Goal: Task Accomplishment & Management: Use online tool/utility

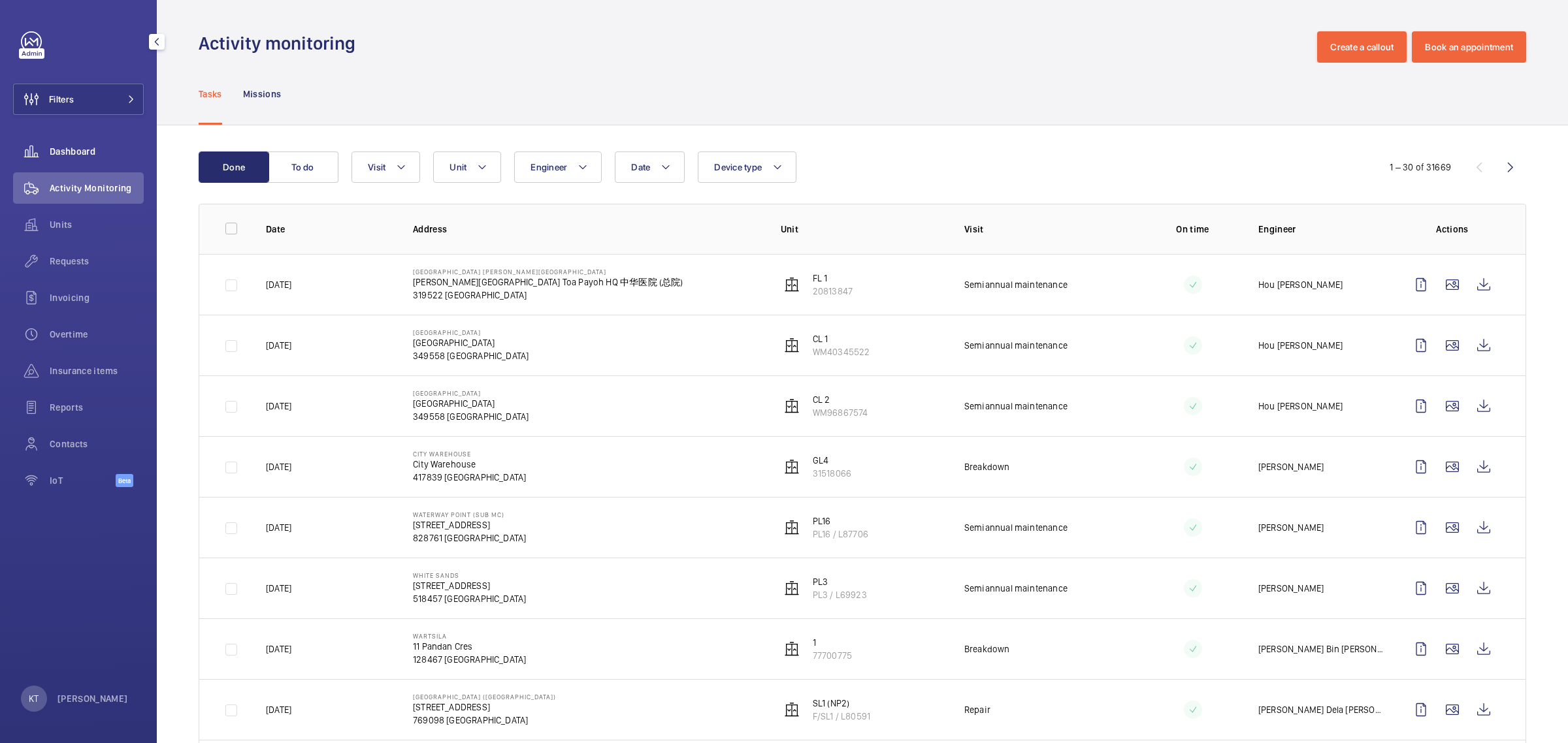
click at [91, 141] on div "Dashboard" at bounding box center [78, 151] width 130 height 32
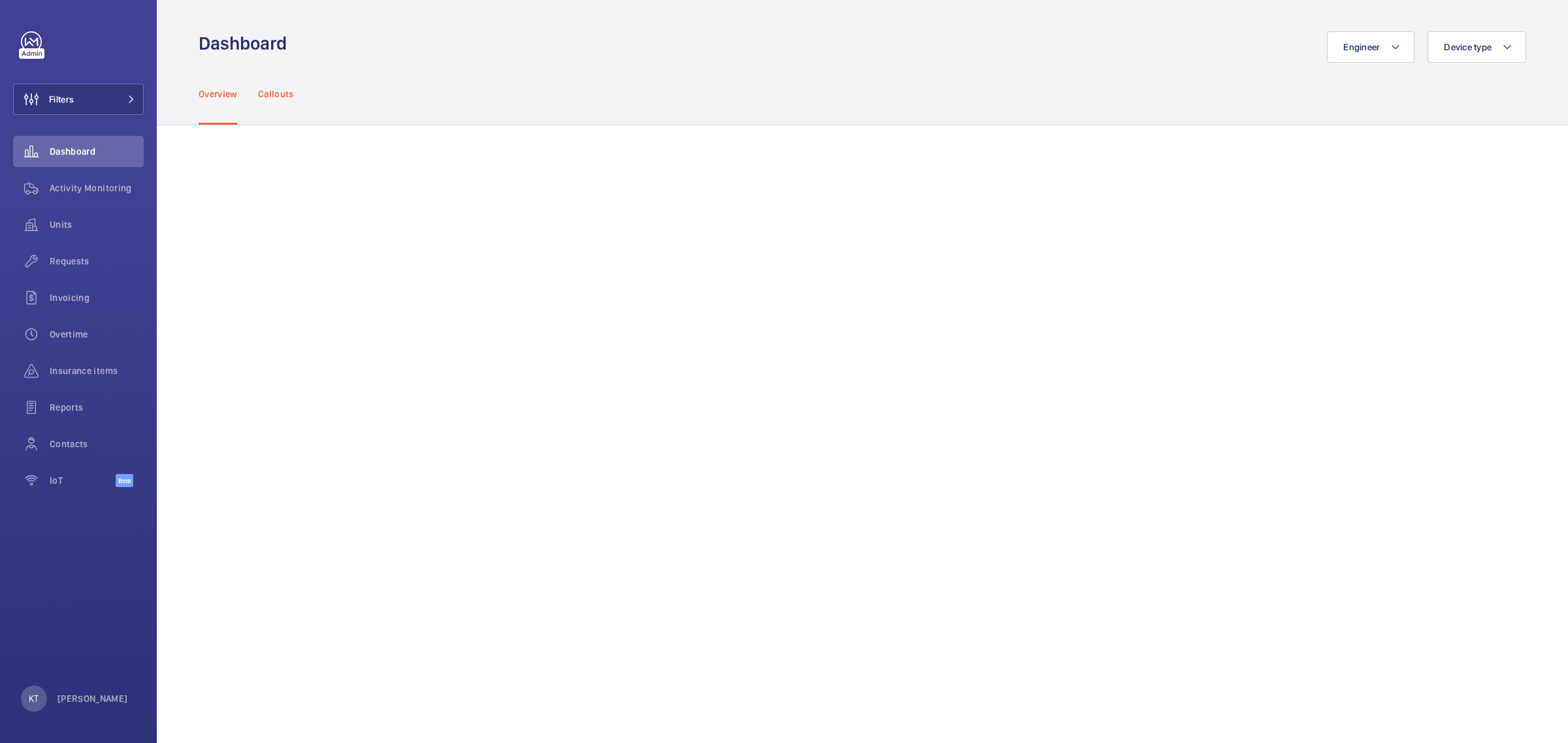
click at [271, 89] on p "Callouts" at bounding box center [276, 94] width 36 height 13
click at [369, 75] on div "Overview Callouts" at bounding box center [862, 94] width 1328 height 62
click at [719, 99] on div "Overview Callouts" at bounding box center [862, 94] width 1328 height 62
click at [224, 99] on p "Overview" at bounding box center [217, 94] width 38 height 13
click at [284, 96] on p "Callouts" at bounding box center [276, 94] width 36 height 13
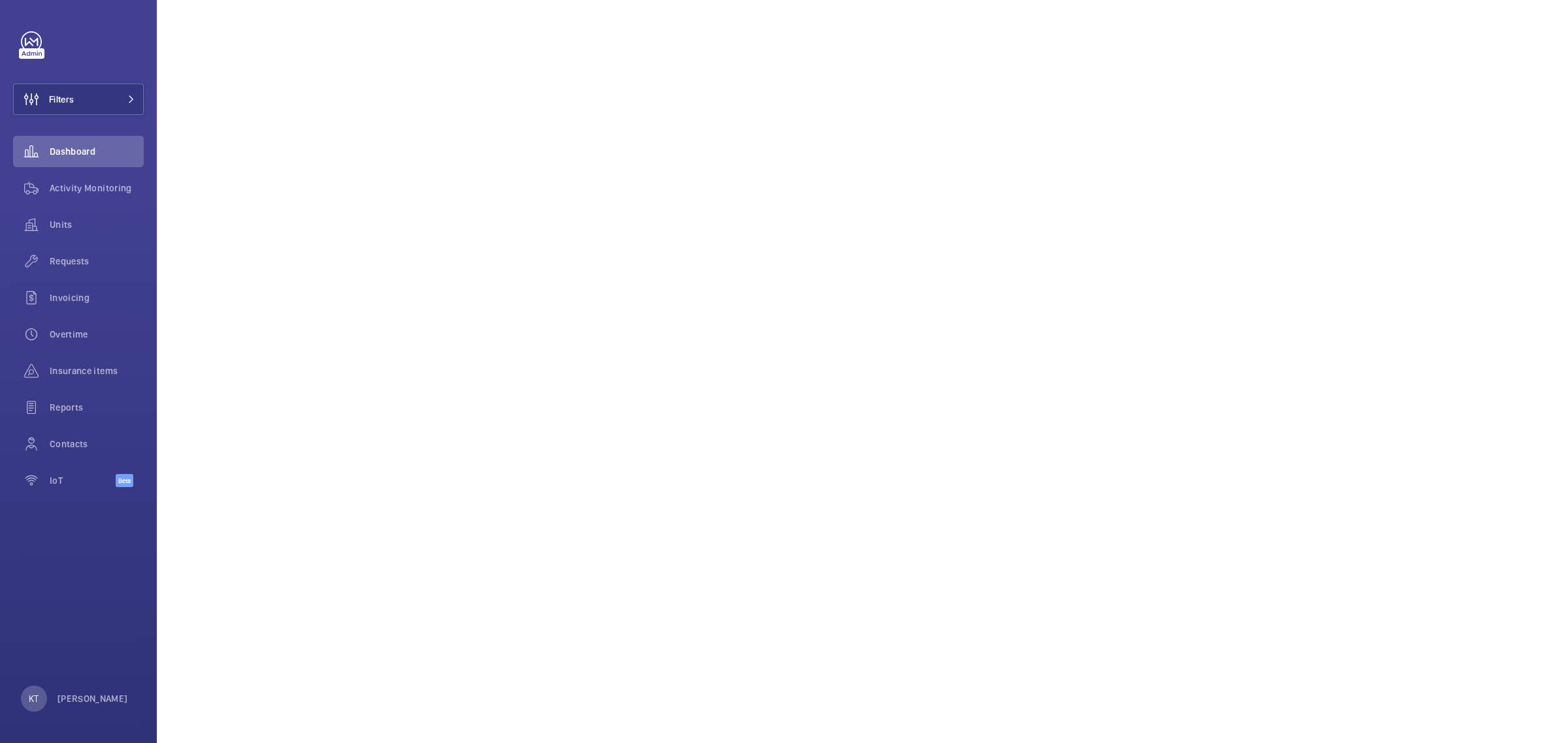
scroll to position [979, 0]
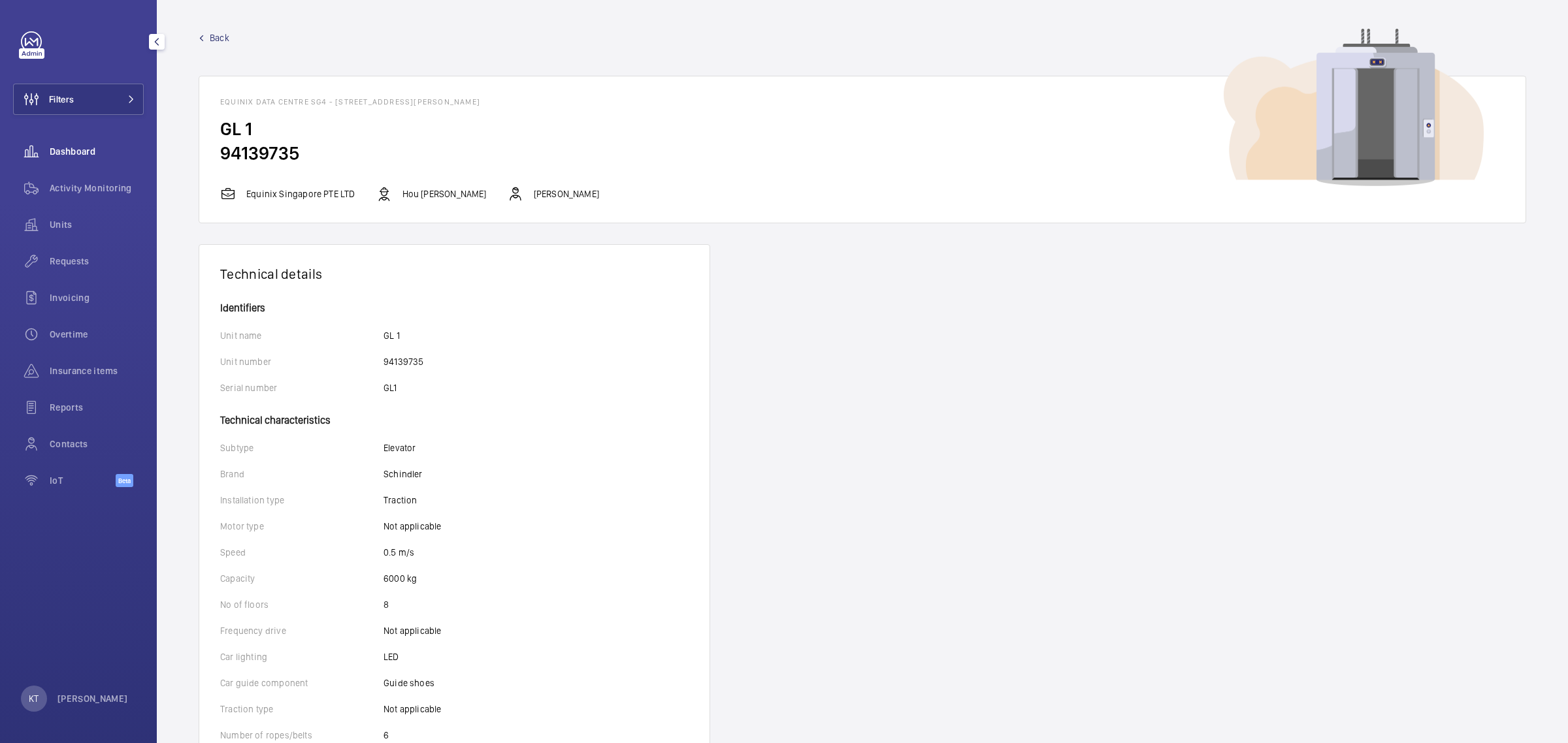
click at [116, 153] on span "Dashboard" at bounding box center [96, 151] width 94 height 13
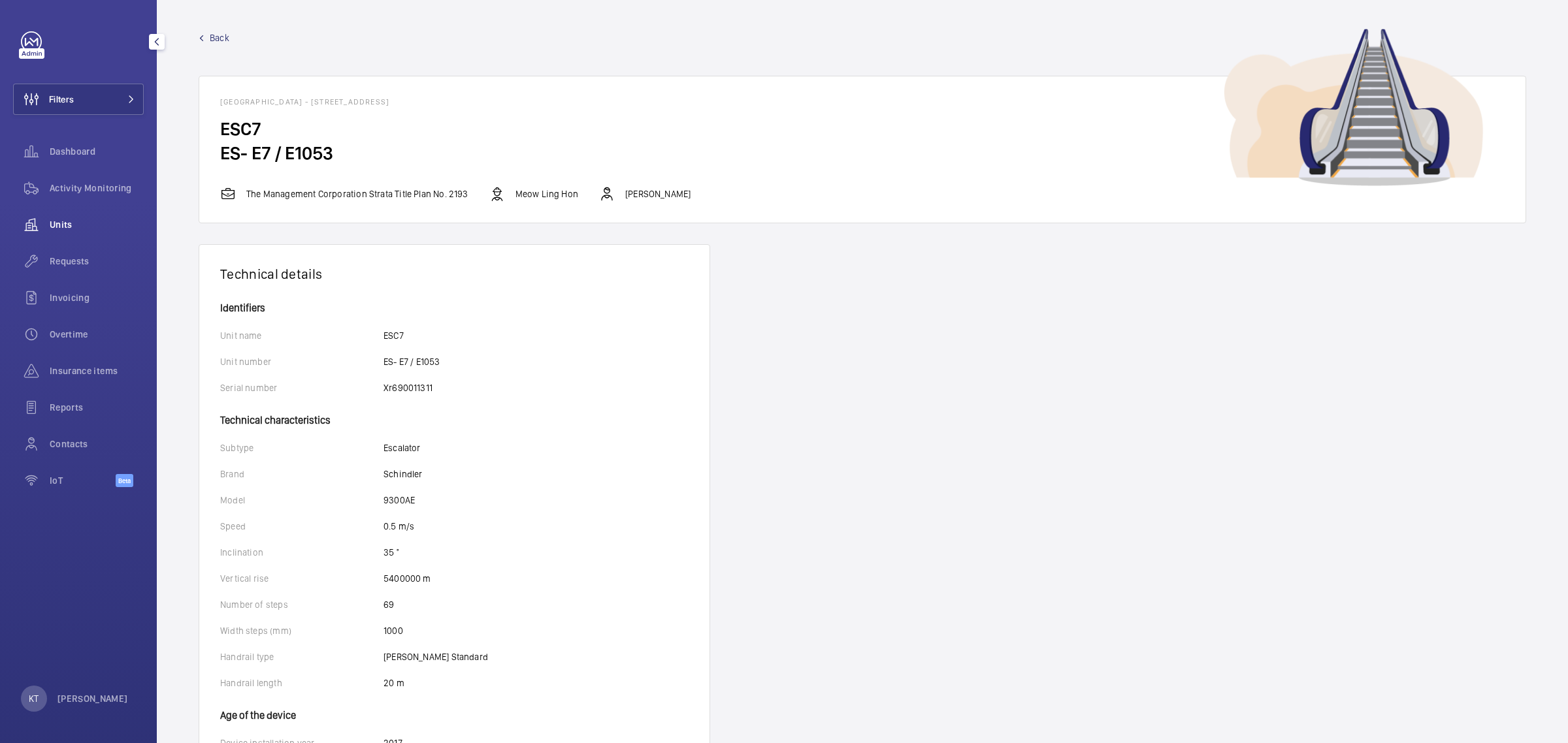
click at [74, 220] on span "Units" at bounding box center [96, 224] width 94 height 13
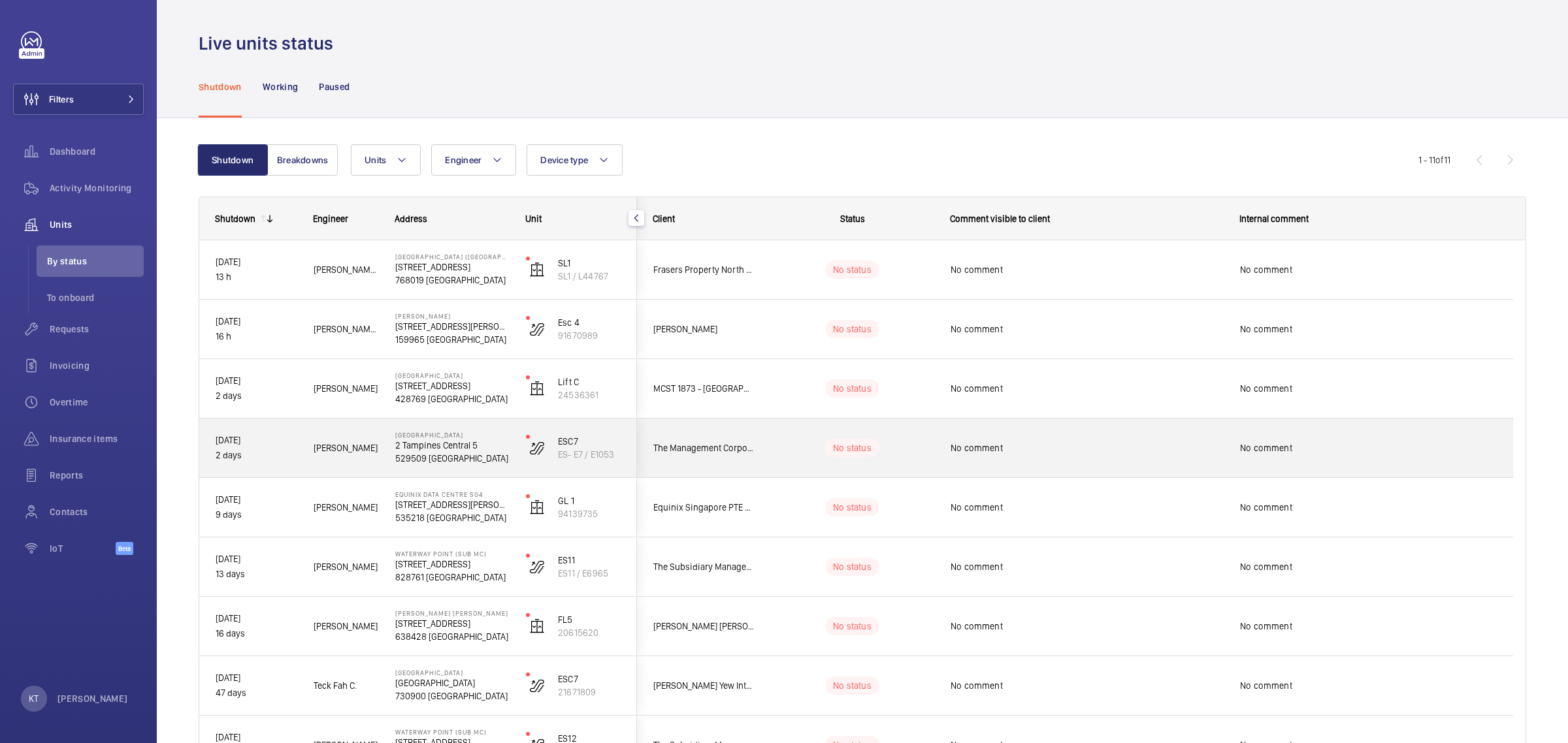
click at [441, 454] on p "529509 SINGAPORE" at bounding box center [452, 458] width 113 height 13
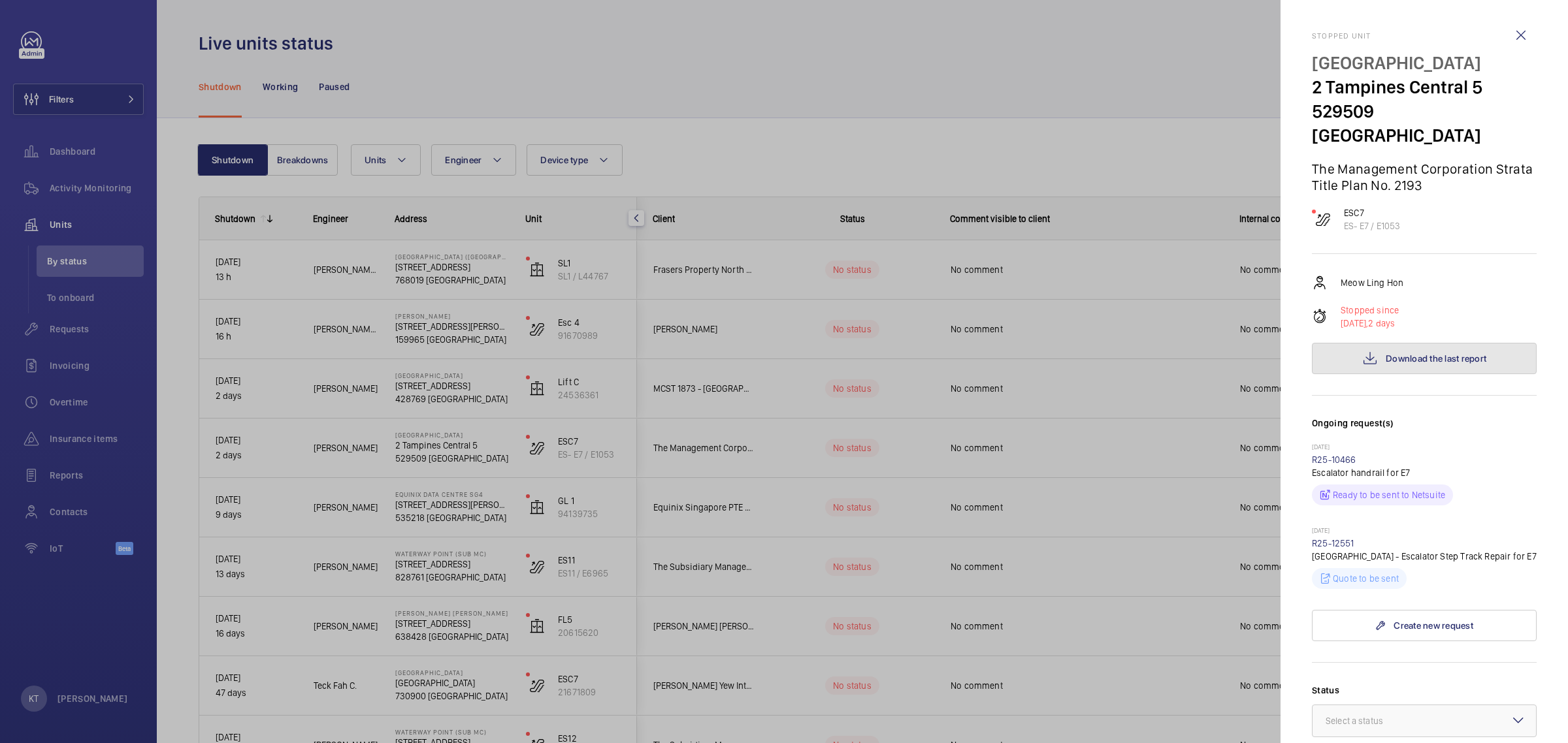
click at [1398, 354] on span "Download the last report" at bounding box center [1436, 359] width 101 height 10
click at [1108, 95] on div at bounding box center [784, 372] width 1568 height 743
